Goal: Task Accomplishment & Management: Use online tool/utility

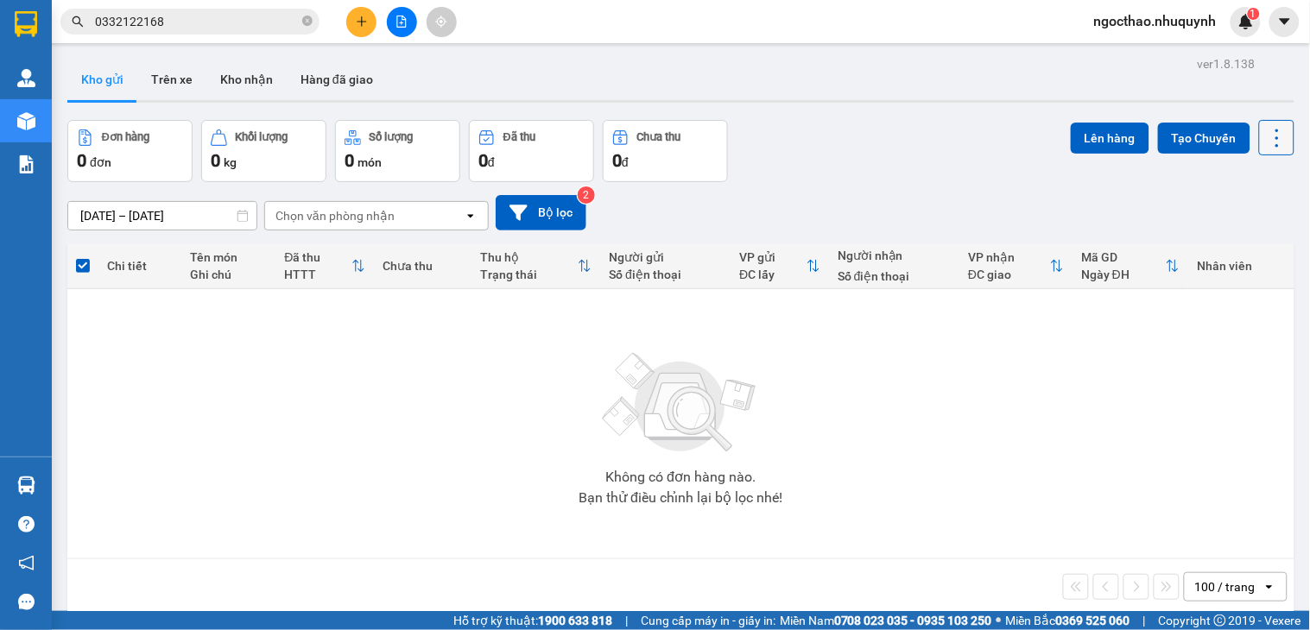
click at [1269, 145] on icon at bounding box center [1277, 138] width 24 height 24
click at [1265, 245] on div "Làm mới" at bounding box center [1229, 246] width 102 height 17
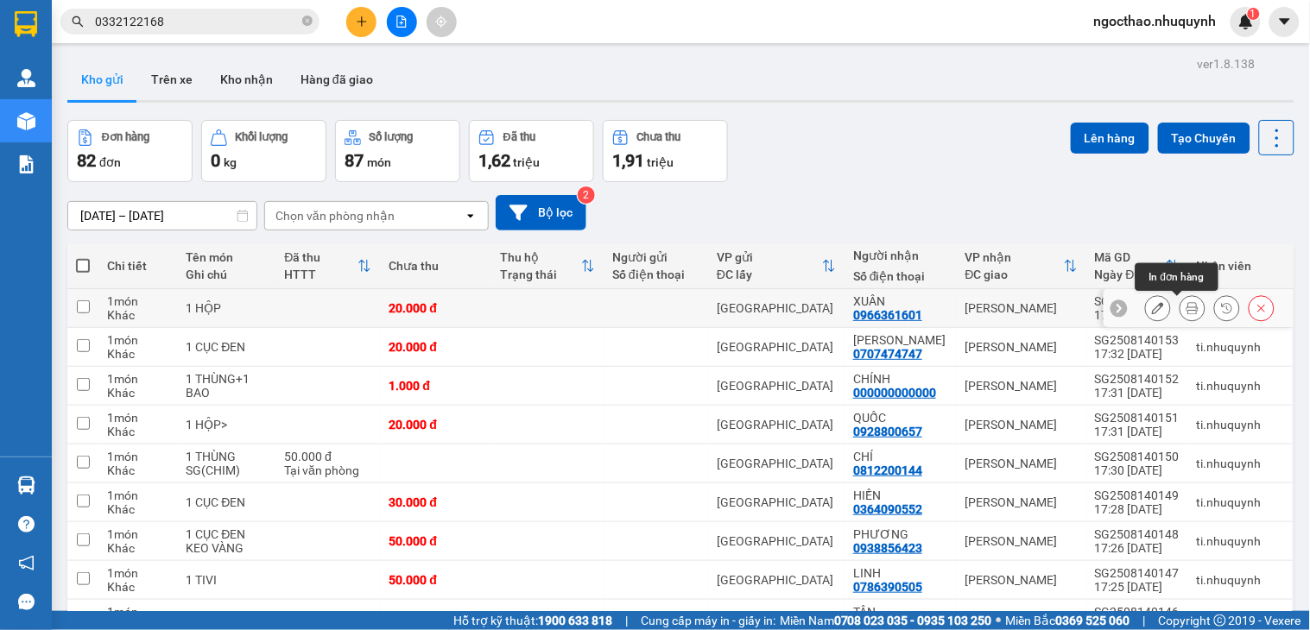
click at [1186, 307] on icon at bounding box center [1192, 308] width 12 height 12
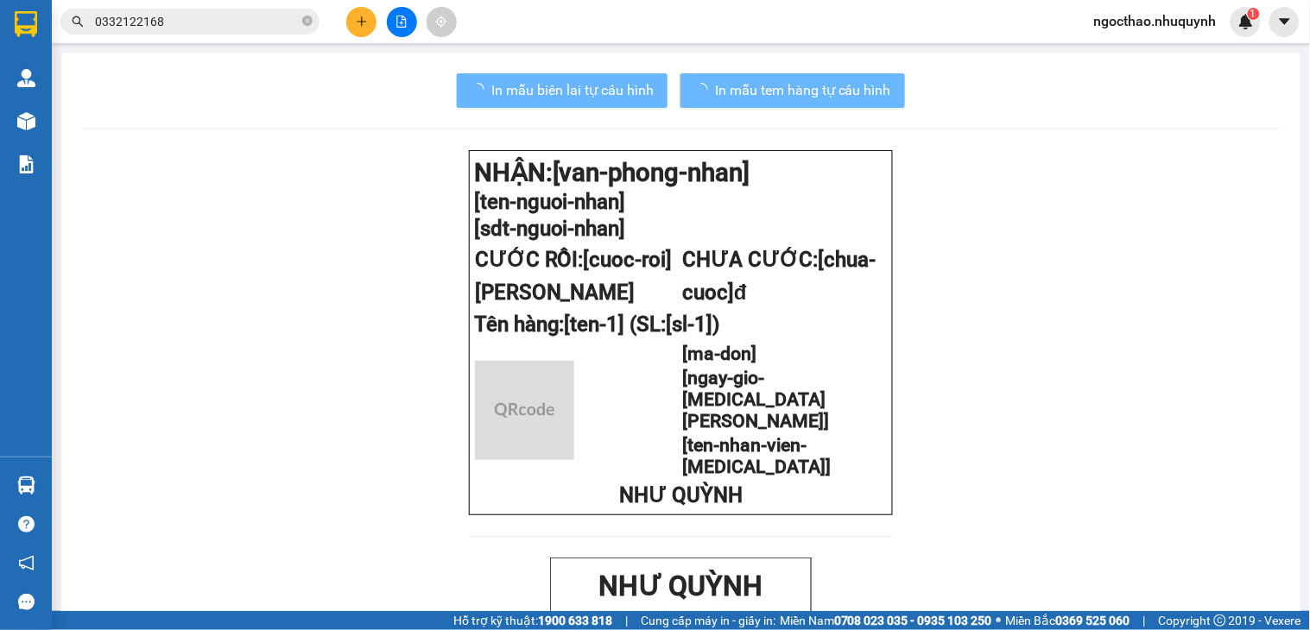
click at [505, 80] on span "In mẫu biên lai tự cấu hình" at bounding box center [572, 90] width 162 height 22
click at [514, 85] on span "In mẫu biên lai tự cấu hình" at bounding box center [572, 90] width 162 height 22
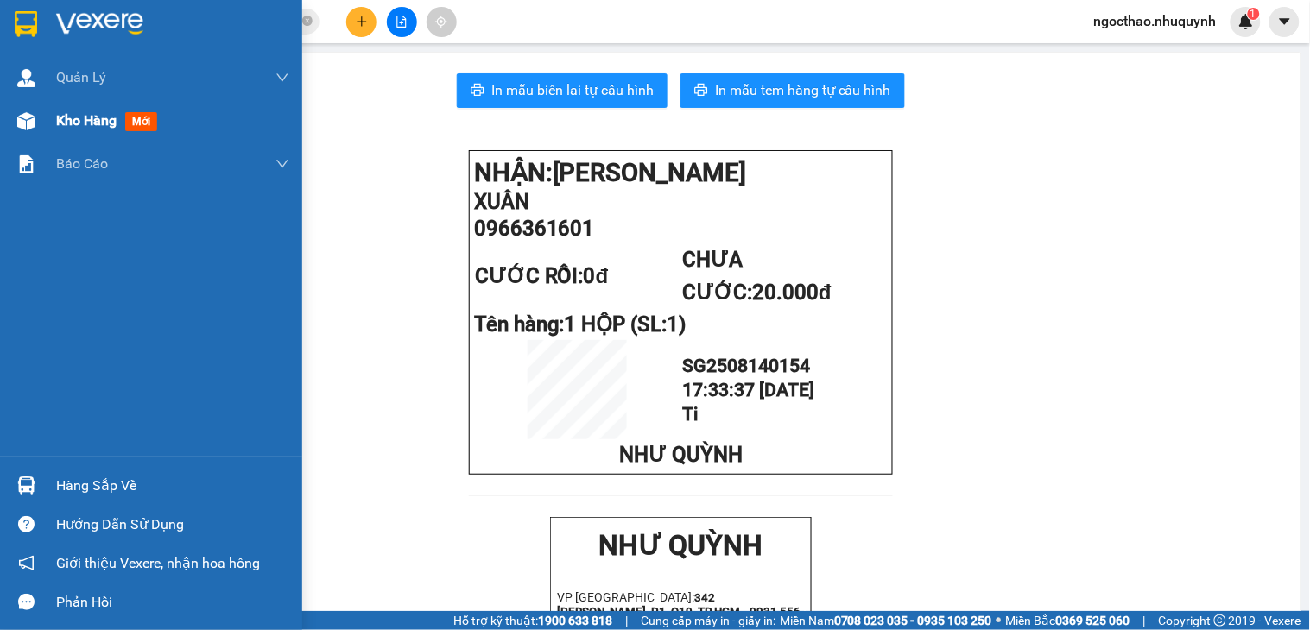
click at [85, 112] on span "Kho hàng" at bounding box center [86, 120] width 60 height 16
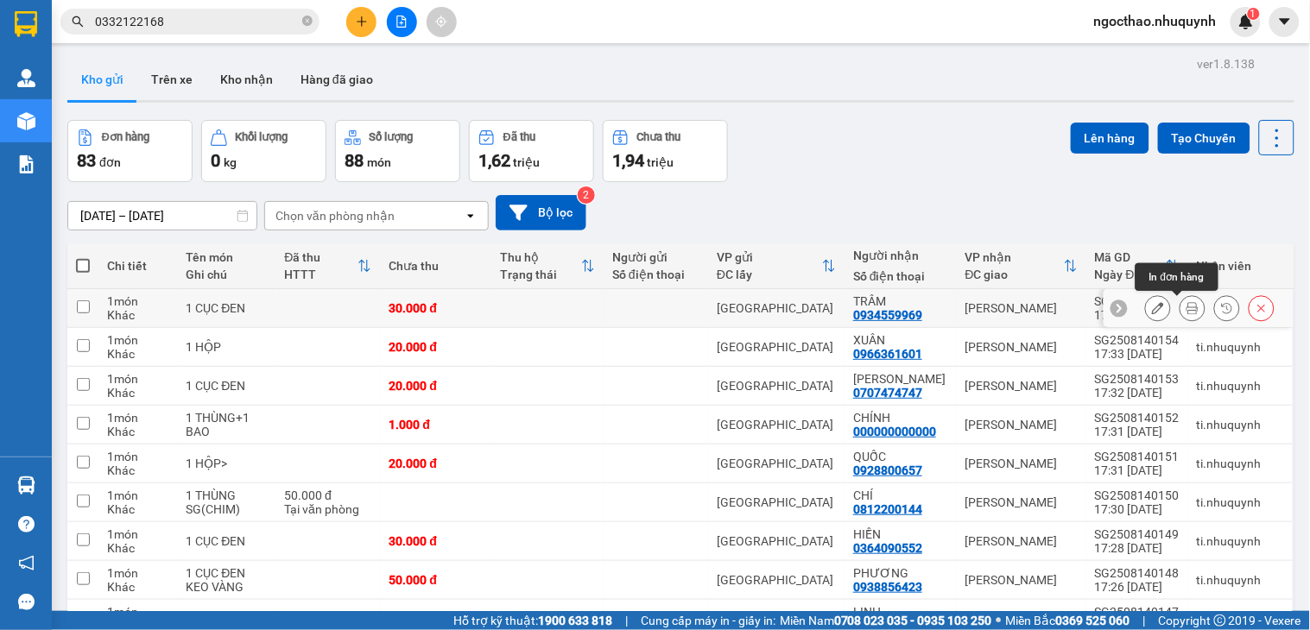
click at [1186, 307] on icon at bounding box center [1192, 308] width 12 height 12
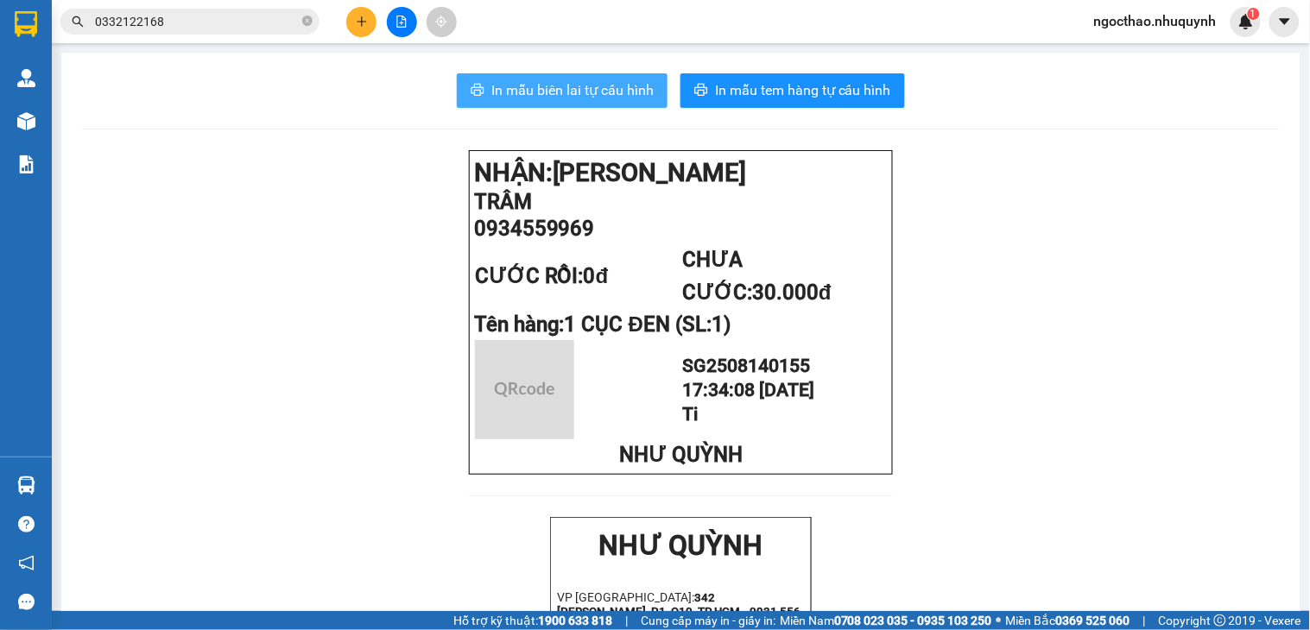
click at [649, 87] on button "In mẫu biên lai tự cấu hình" at bounding box center [562, 90] width 211 height 35
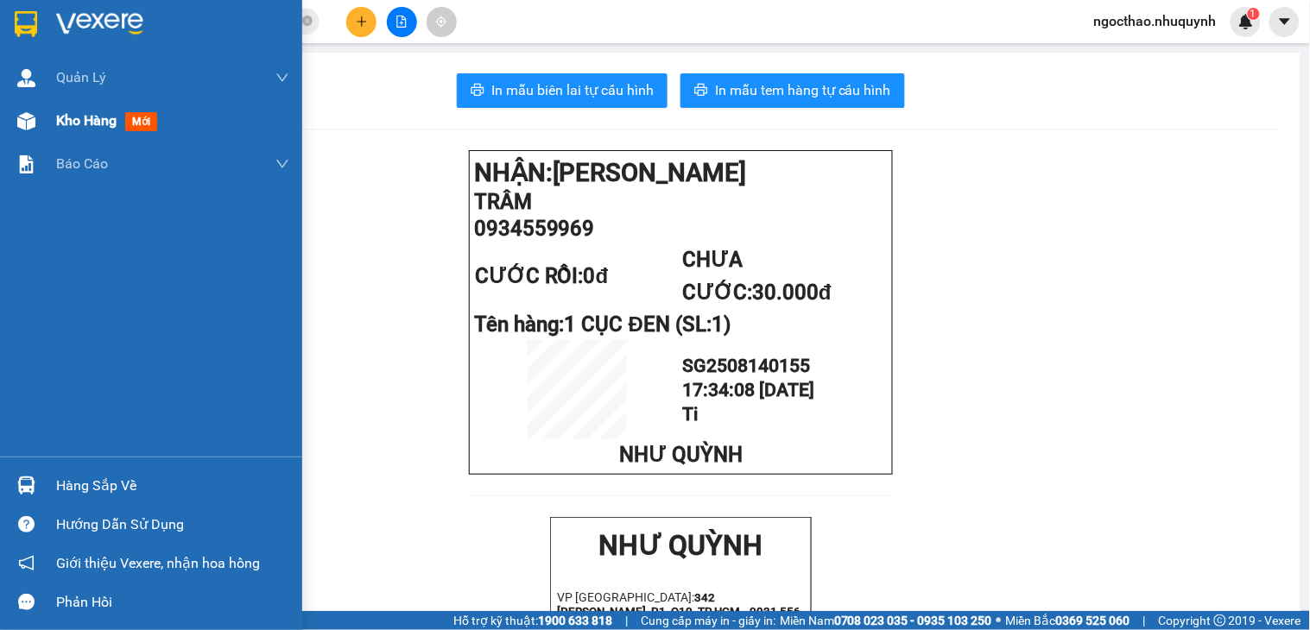
click at [33, 130] on div at bounding box center [26, 121] width 30 height 30
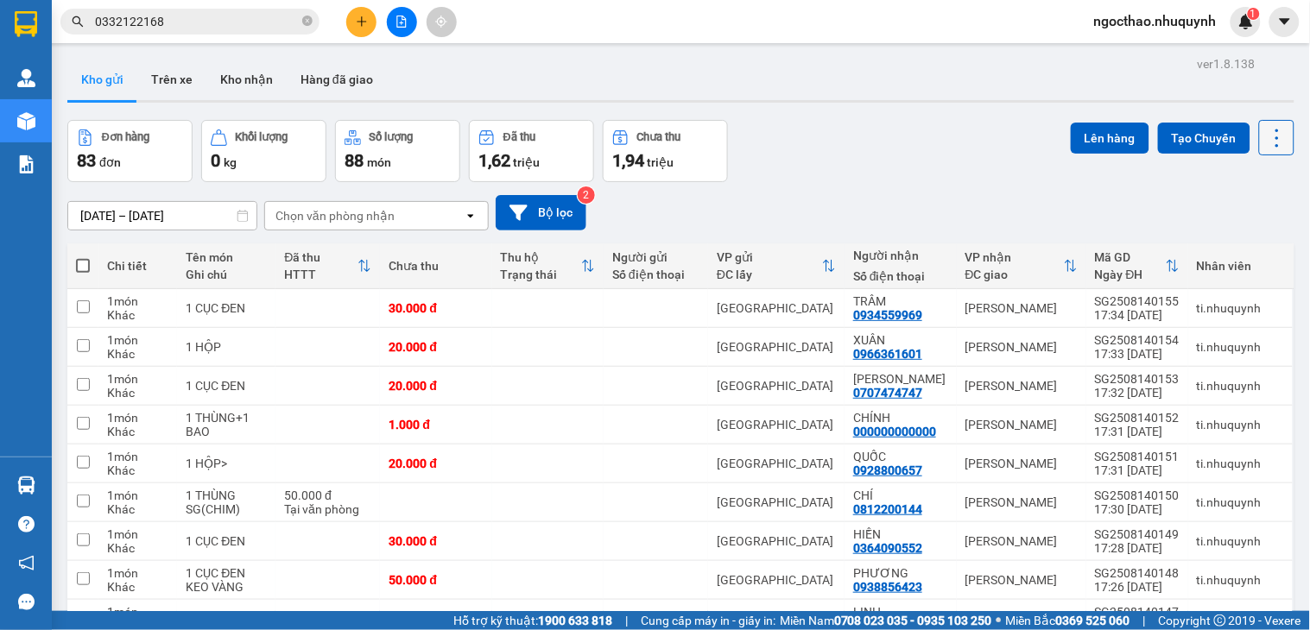
click at [1265, 147] on icon at bounding box center [1277, 138] width 24 height 24
click at [1238, 244] on span "Làm mới" at bounding box center [1235, 246] width 47 height 17
click at [1186, 580] on icon at bounding box center [1192, 580] width 12 height 12
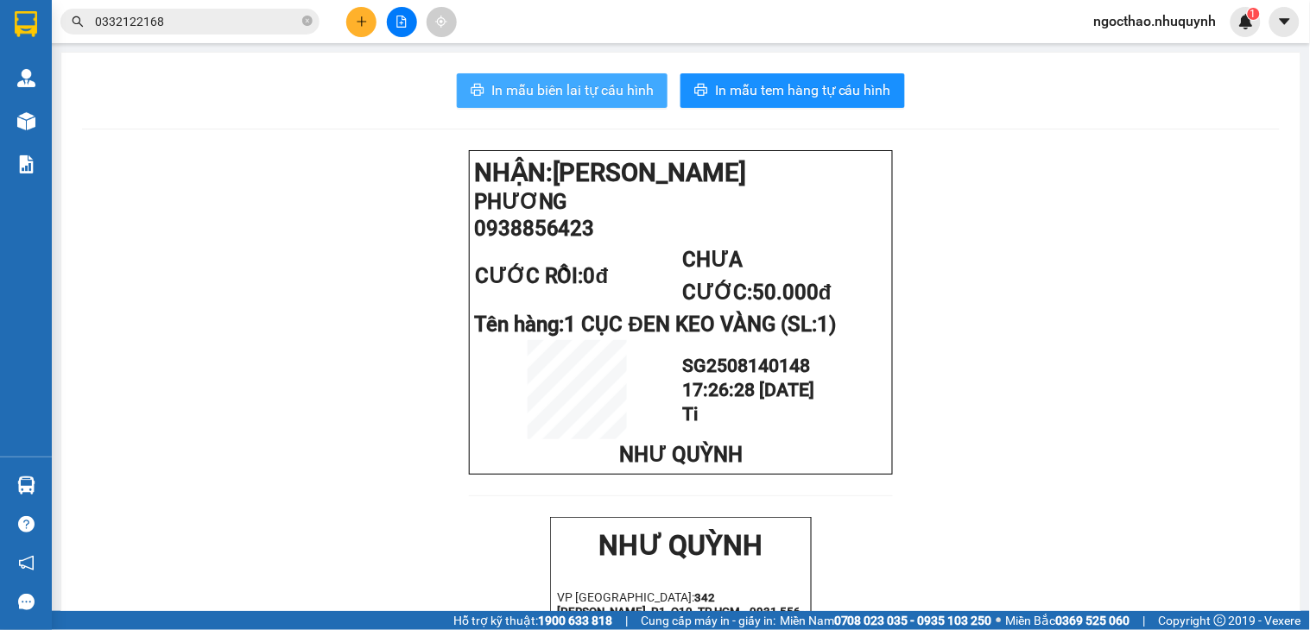
click at [531, 97] on span "In mẫu biên lai tự cấu hình" at bounding box center [572, 90] width 162 height 22
drag, startPoint x: 1246, startPoint y: 344, endPoint x: 1247, endPoint y: 291, distance: 52.7
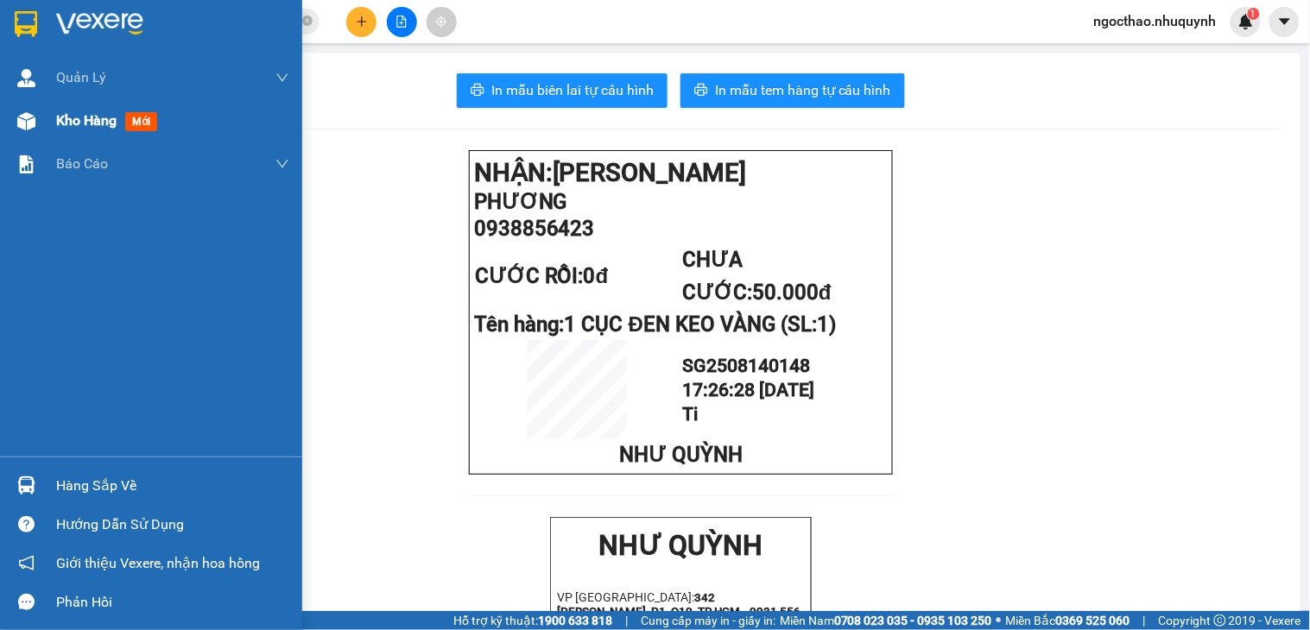
click at [60, 117] on span "Kho hàng" at bounding box center [86, 120] width 60 height 16
click at [89, 117] on span "Kho hàng" at bounding box center [86, 120] width 60 height 16
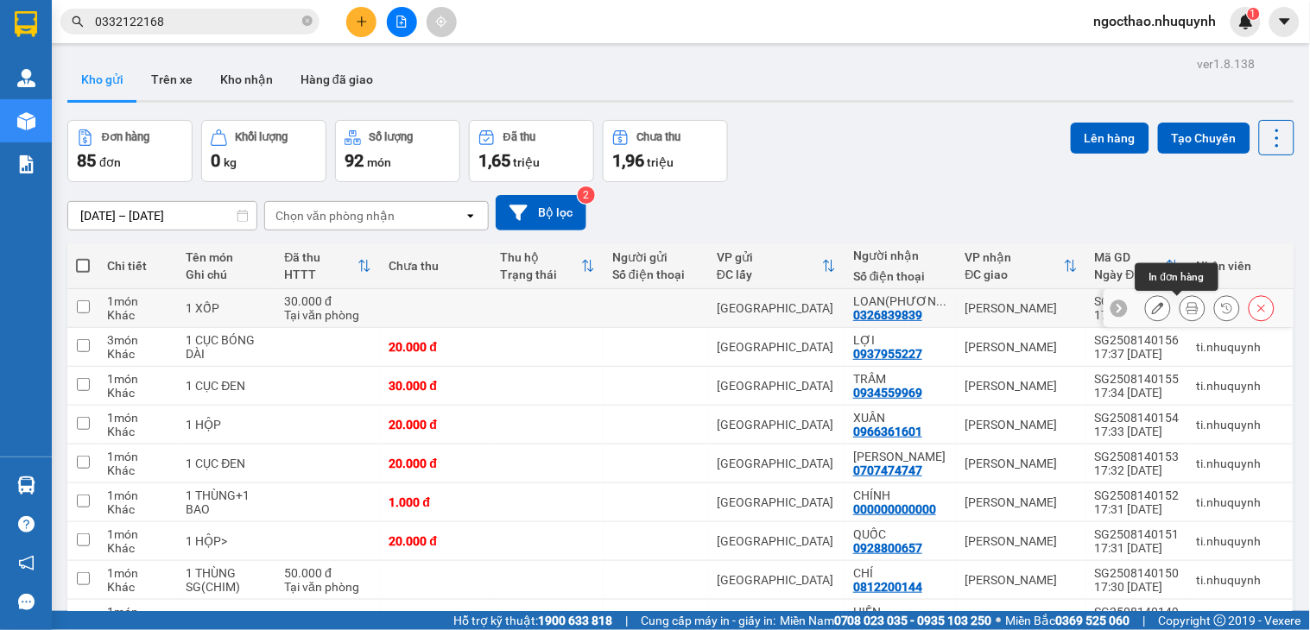
click at [1180, 311] on button at bounding box center [1192, 309] width 24 height 30
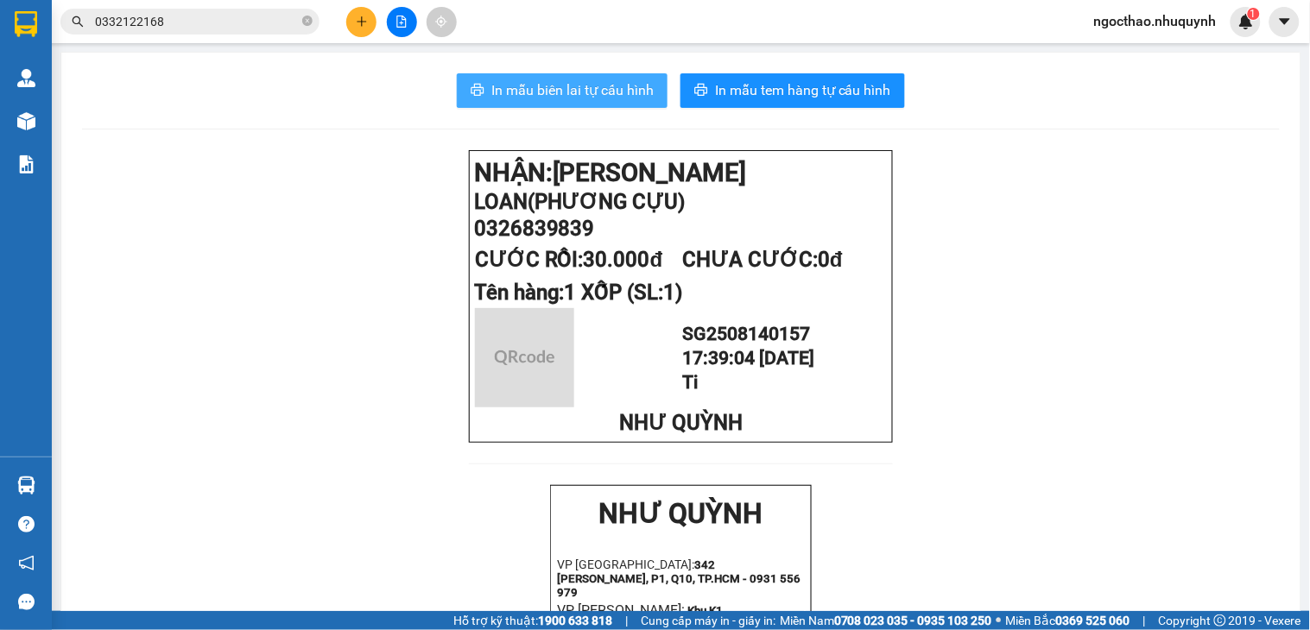
click at [576, 92] on span "In mẫu biên lai tự cấu hình" at bounding box center [572, 90] width 162 height 22
